Goal: Task Accomplishment & Management: Use online tool/utility

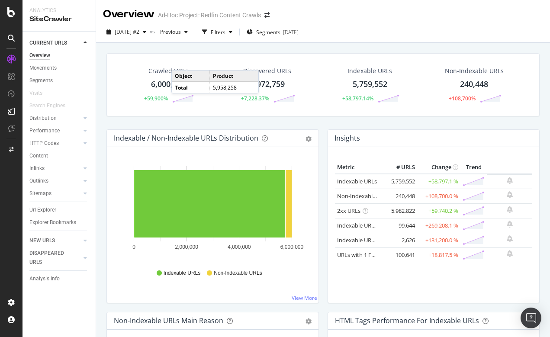
click at [38, 55] on div "Overview" at bounding box center [39, 55] width 21 height 9
click at [278, 29] on span "Segments" at bounding box center [268, 32] width 24 height 7
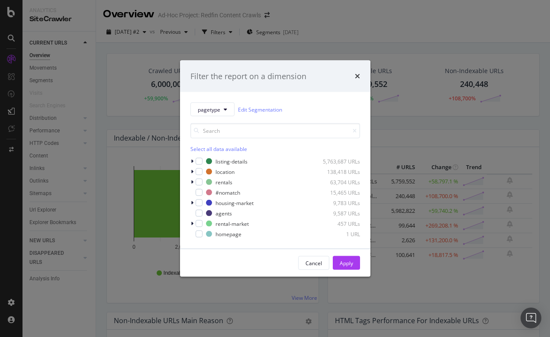
click at [228, 31] on div "Filter the report on a dimension pagetype Edit Segmentation Select all data ava…" at bounding box center [275, 168] width 550 height 337
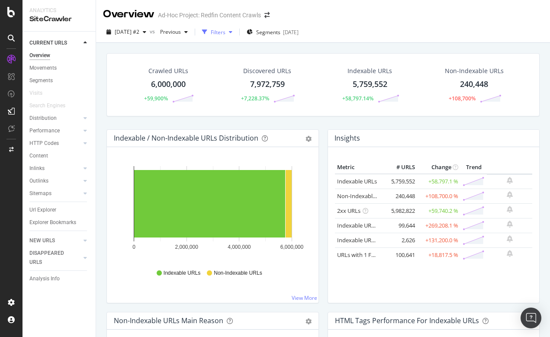
click at [225, 32] on div "Filters" at bounding box center [218, 32] width 15 height 7
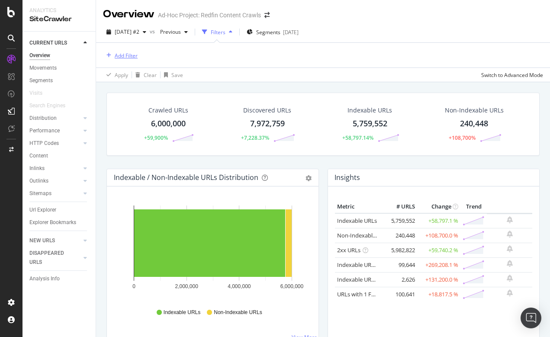
click at [126, 54] on div "Add Filter" at bounding box center [126, 55] width 23 height 7
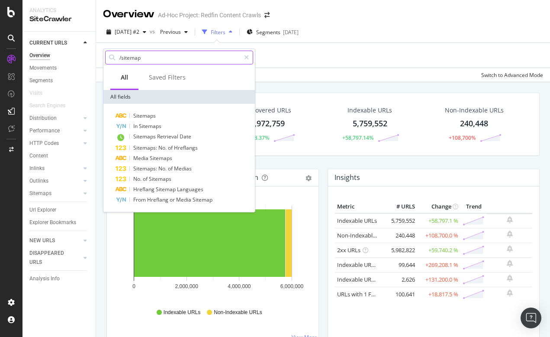
type input "/sitemap/"
click at [270, 54] on div "Add Filter" at bounding box center [323, 55] width 440 height 25
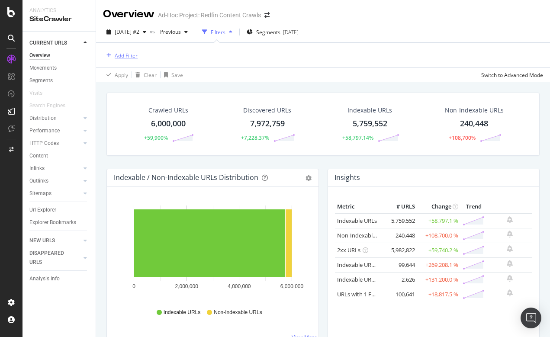
click at [119, 55] on div "Add Filter" at bounding box center [126, 55] width 23 height 7
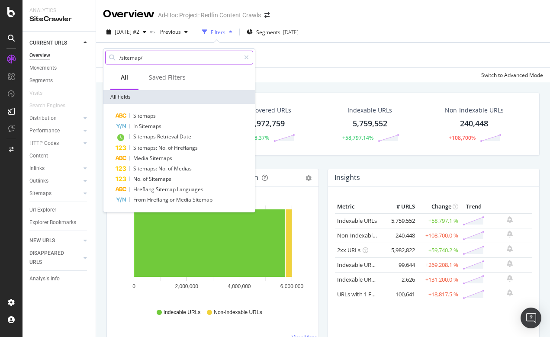
click at [152, 59] on input "/sitemap/" at bounding box center [179, 57] width 122 height 13
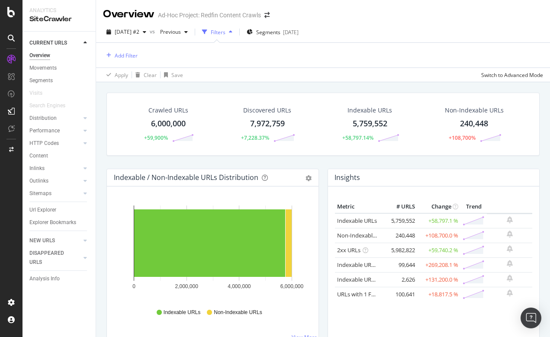
click at [225, 34] on div "Filters" at bounding box center [218, 32] width 15 height 7
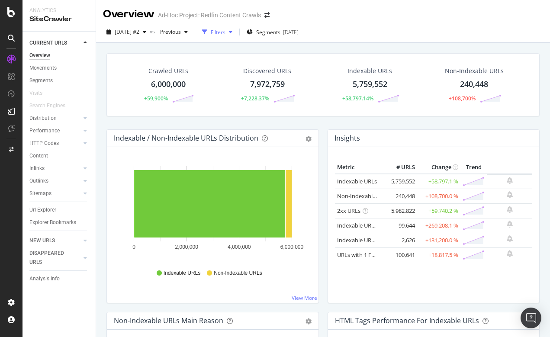
click at [225, 34] on div "Filters" at bounding box center [218, 32] width 15 height 7
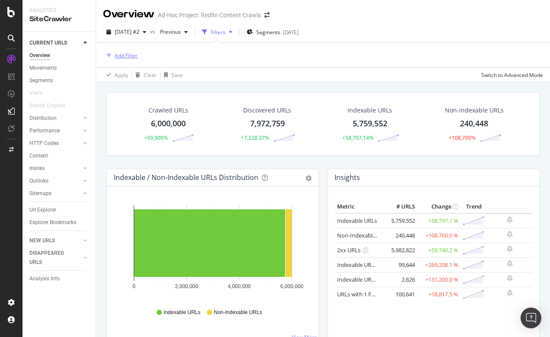
click at [118, 56] on div "Add Filter" at bounding box center [126, 55] width 23 height 7
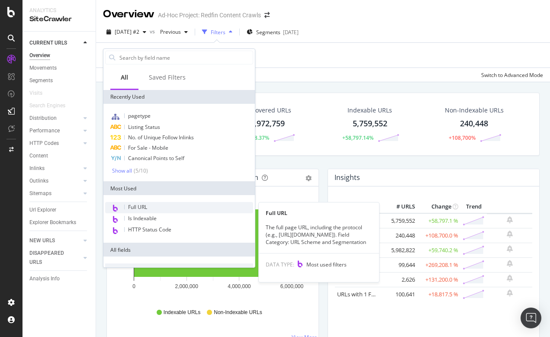
click at [133, 207] on span "Full URL" at bounding box center [137, 206] width 19 height 7
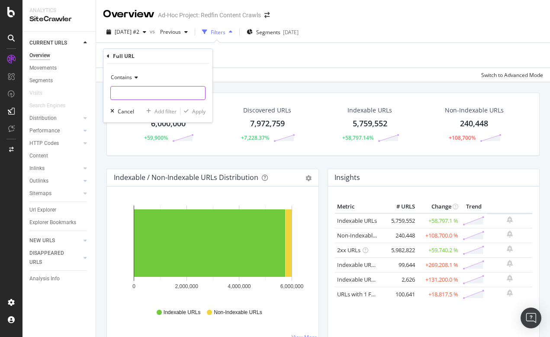
click at [126, 94] on input "text" at bounding box center [158, 93] width 94 height 14
type input "/sitemap/"
click at [198, 112] on div "Apply" at bounding box center [198, 111] width 13 height 7
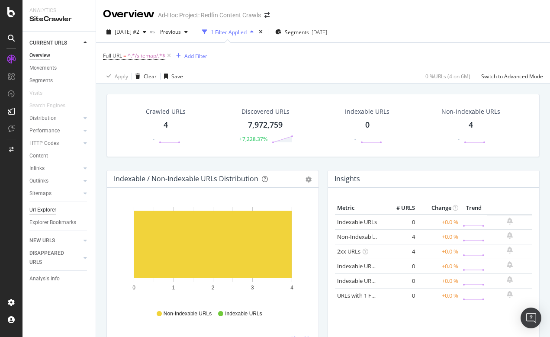
click at [47, 211] on div "Url Explorer" at bounding box center [42, 209] width 27 height 9
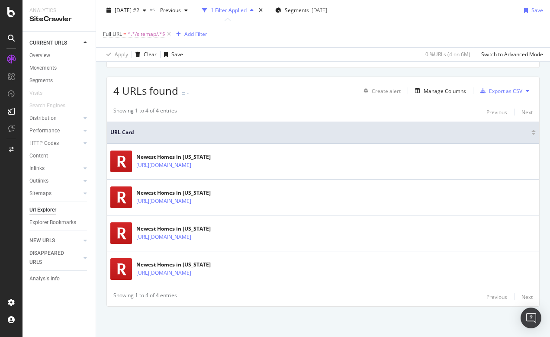
scroll to position [140, 0]
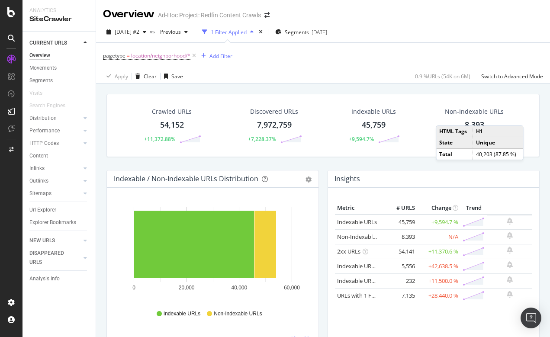
click at [423, 19] on div "Overview Ad-Hoc Project: Redfin Content Crawls" at bounding box center [323, 11] width 454 height 22
click at [57, 131] on div "CustomReports" at bounding box center [53, 132] width 42 height 9
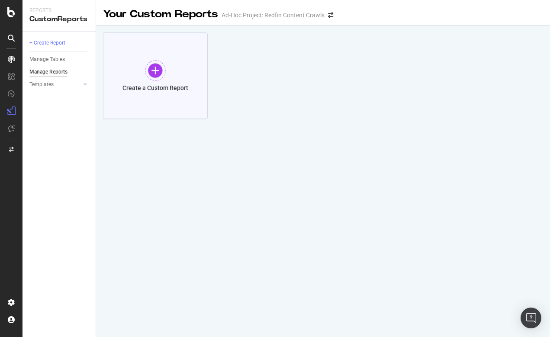
click at [156, 73] on div at bounding box center [155, 70] width 21 height 21
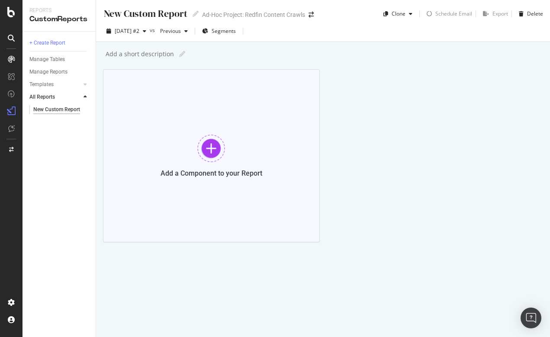
click at [213, 139] on div at bounding box center [211, 148] width 28 height 28
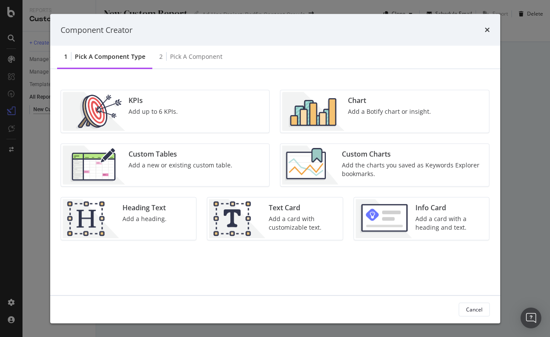
click at [187, 165] on div "Add a new or existing custom table." at bounding box center [180, 165] width 104 height 9
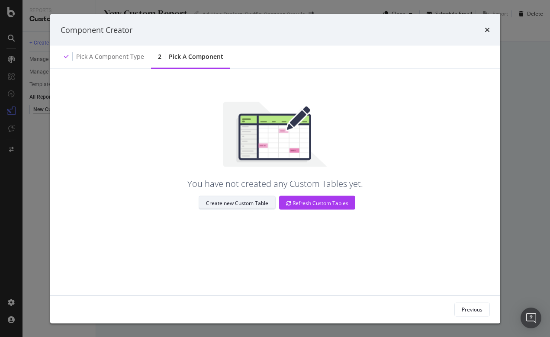
click at [257, 203] on div "Create new Custom Table" at bounding box center [237, 202] width 62 height 7
click at [488, 31] on icon "times" at bounding box center [486, 29] width 5 height 7
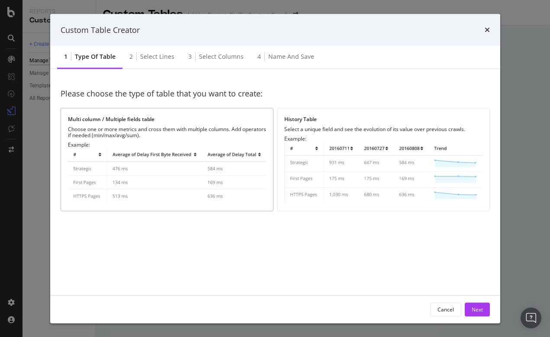
click at [170, 131] on div "Choose one or more metrics and cross them with multiple columns. Add operators …" at bounding box center [167, 132] width 198 height 12
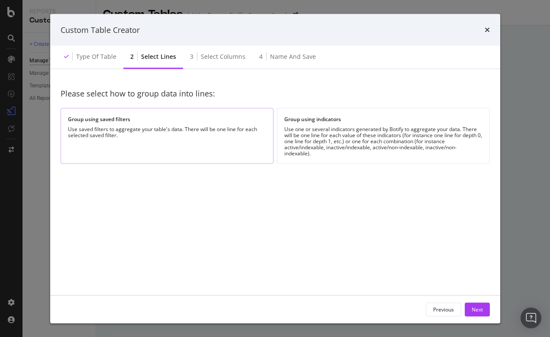
click at [153, 146] on div "Group using saved filters Use saved filters to aggregate your table's data. The…" at bounding box center [167, 136] width 213 height 56
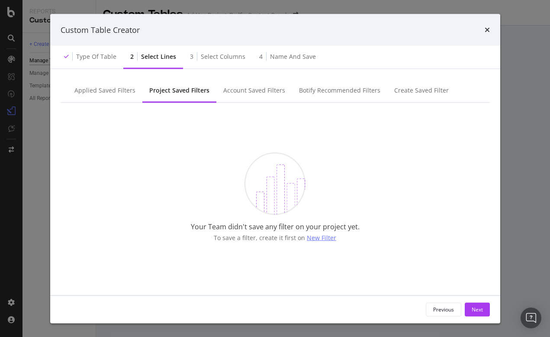
click at [317, 235] on span "New Filter" at bounding box center [321, 237] width 29 height 8
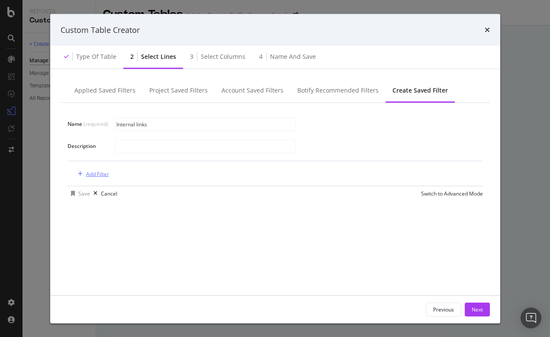
type input "Internal links"
click at [97, 175] on div "Add Filter" at bounding box center [97, 173] width 23 height 7
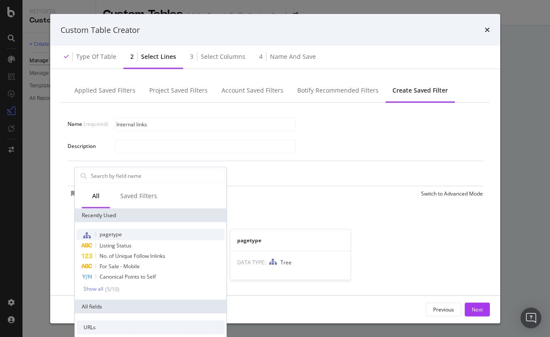
click at [112, 232] on span "pagetype" at bounding box center [110, 233] width 22 height 7
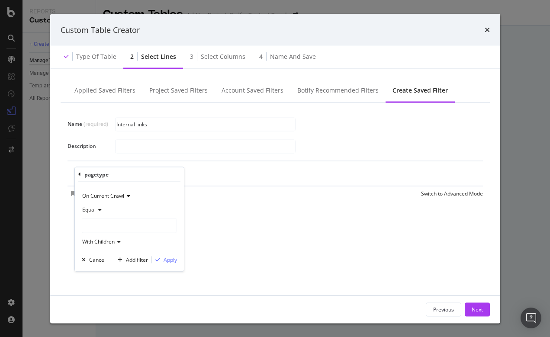
click at [108, 222] on div "modal" at bounding box center [129, 225] width 94 height 14
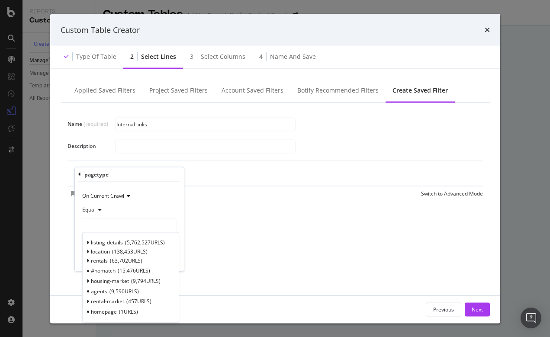
click at [163, 176] on div "pagetype" at bounding box center [129, 174] width 102 height 15
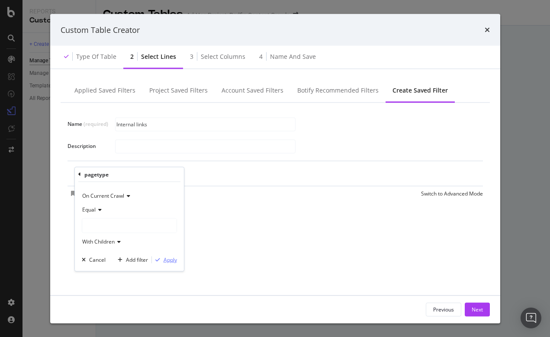
click at [166, 260] on div "Apply" at bounding box center [169, 259] width 13 height 7
click at [84, 174] on span "pagetype" at bounding box center [85, 173] width 22 height 7
click at [78, 171] on div "pagetype On Current Crawl Equal With Children Cancel Add filter Apply" at bounding box center [129, 218] width 109 height 104
click at [448, 310] on div "Previous" at bounding box center [443, 308] width 21 height 7
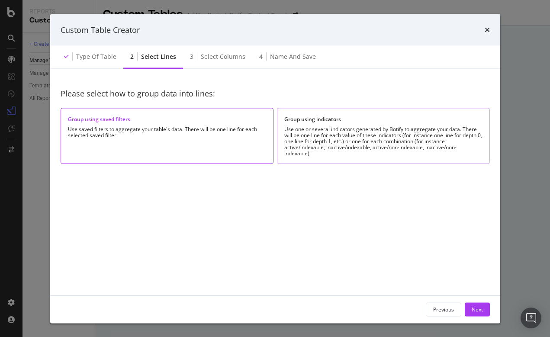
click at [291, 127] on div "Use one or several indicators generated by Botify to aggregate your data. There…" at bounding box center [383, 141] width 198 height 30
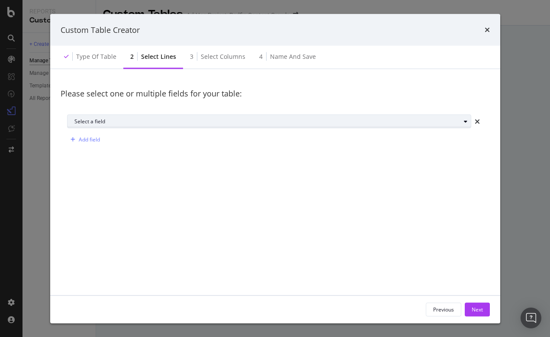
click at [144, 118] on div "Select a field" at bounding box center [267, 120] width 386 height 5
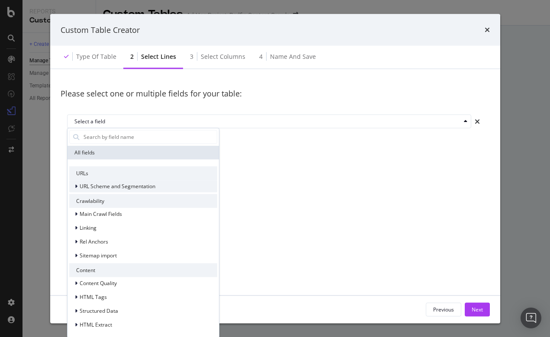
click at [105, 187] on span "URL Scheme and Segmentation" at bounding box center [118, 185] width 76 height 7
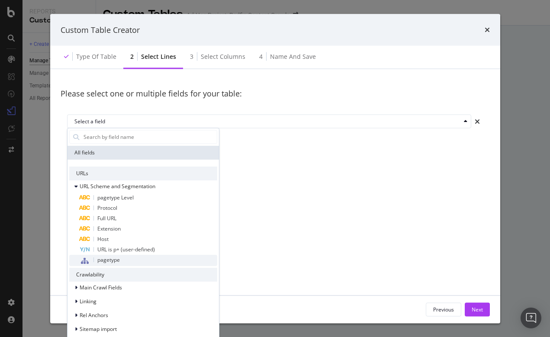
click at [103, 262] on span "pagetype" at bounding box center [108, 259] width 22 height 7
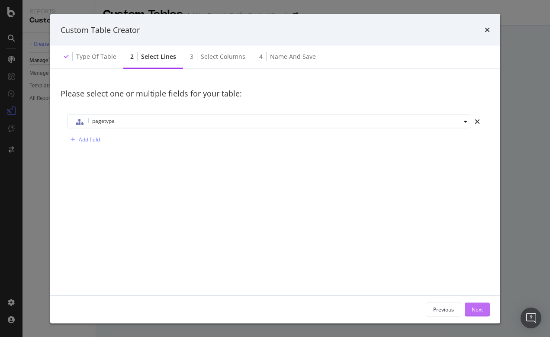
click at [477, 305] on div "Next" at bounding box center [476, 309] width 11 height 13
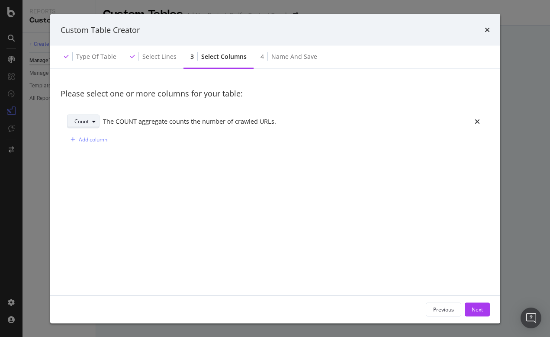
click at [96, 121] on div "modal" at bounding box center [94, 120] width 10 height 5
click at [86, 162] on div "Avg" at bounding box center [82, 163] width 9 height 7
click at [160, 112] on div "Avg Select a field Add column" at bounding box center [275, 130] width 429 height 45
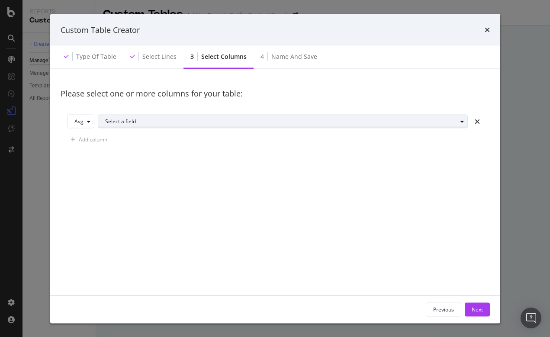
click at [156, 123] on div "Select a field" at bounding box center [281, 120] width 352 height 5
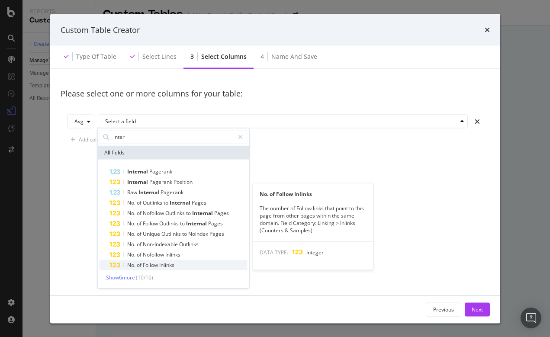
type input "inter"
click at [168, 266] on span "Inlinks" at bounding box center [166, 264] width 15 height 7
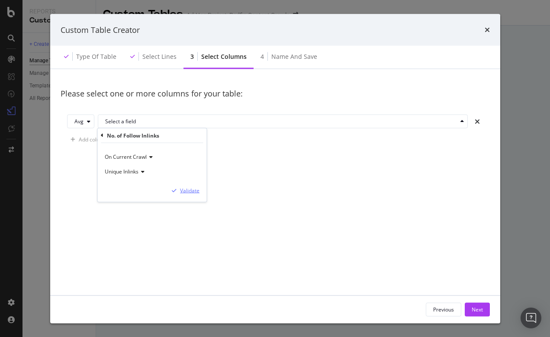
click at [186, 192] on div "Validate" at bounding box center [189, 190] width 19 height 7
click at [473, 306] on div "Next" at bounding box center [476, 308] width 11 height 7
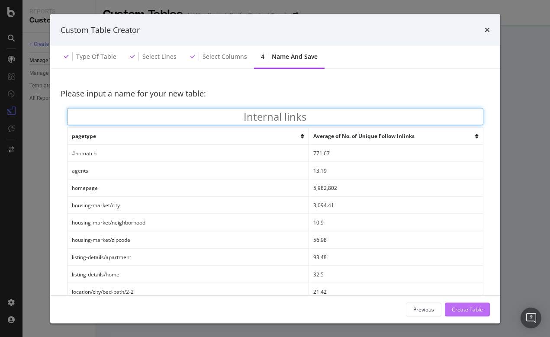
type input "Internal links"
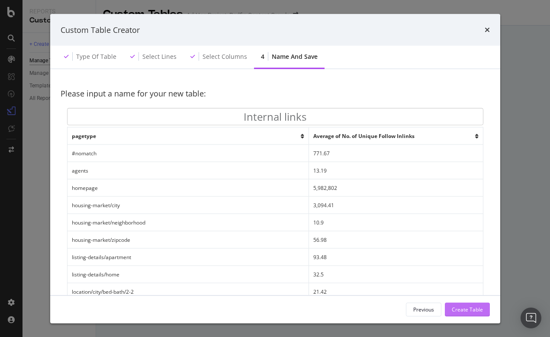
click at [461, 310] on div "Create Table" at bounding box center [466, 308] width 31 height 7
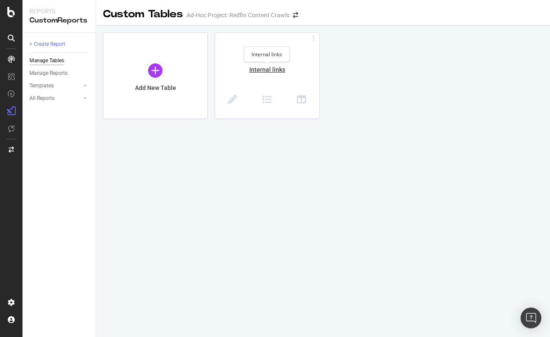
click at [253, 70] on div "Internal links" at bounding box center [267, 74] width 104 height 18
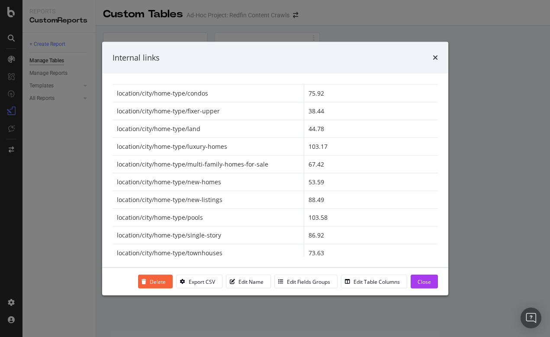
scroll to position [374, 0]
